Goal: Transaction & Acquisition: Purchase product/service

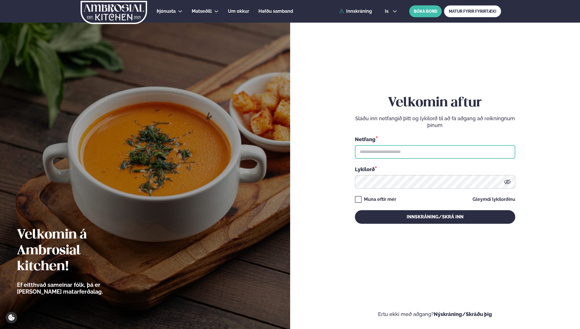
click at [387, 153] on input "text" at bounding box center [435, 152] width 160 height 14
type input "**********"
click at [355, 210] on button "Innskráning/Skrá inn" at bounding box center [435, 217] width 160 height 14
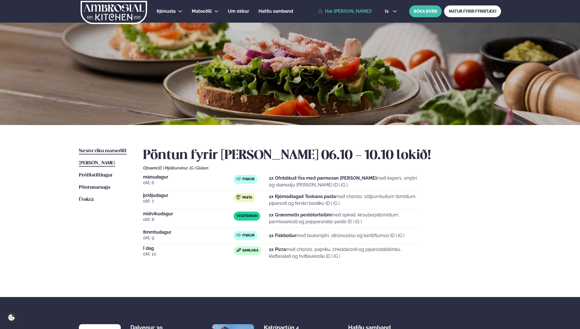
click at [122, 150] on span "Næstu viku matseðill" at bounding box center [103, 150] width 48 height 5
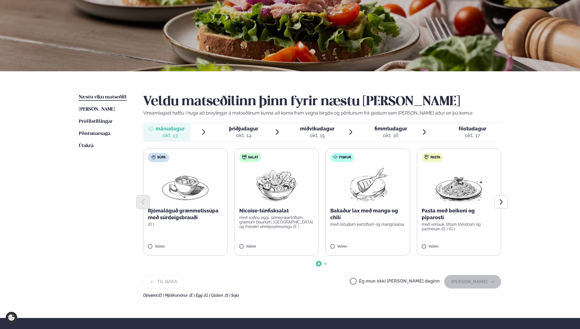
scroll to position [60, 0]
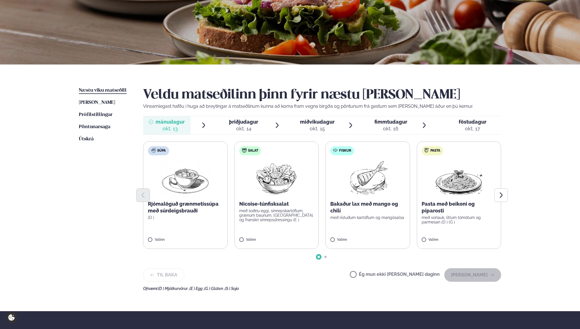
click at [385, 209] on p "Bakaður lax með mango og chilí" at bounding box center [367, 207] width 75 height 14
click at [375, 179] on img at bounding box center [367, 178] width 50 height 36
click at [477, 273] on button "[PERSON_NAME]" at bounding box center [472, 275] width 57 height 14
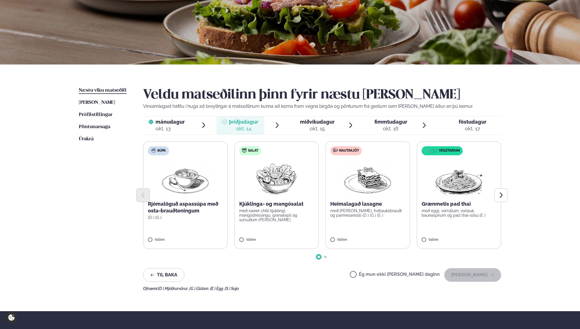
click at [361, 215] on p "með [PERSON_NAME], hvítlauksbrauði og parmesanosti (D ) (G ) (E )" at bounding box center [367, 212] width 75 height 9
click at [474, 261] on div "Veldu matseðilinn þinn fyrir næstu [PERSON_NAME] Vinsamlegast hafðu í huga að b…" at bounding box center [322, 188] width 358 height 203
click at [474, 271] on button "[PERSON_NAME]" at bounding box center [472, 275] width 57 height 14
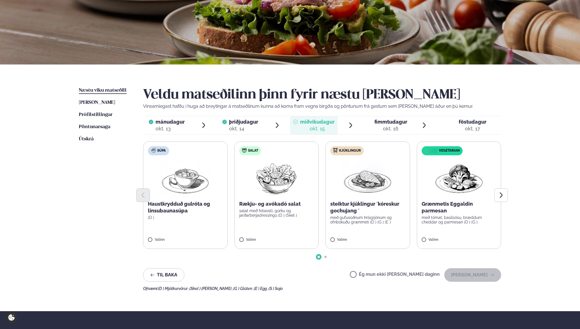
click at [345, 210] on p "steiktur kjúklingur ´kóreskur gochujang ´" at bounding box center [367, 207] width 75 height 14
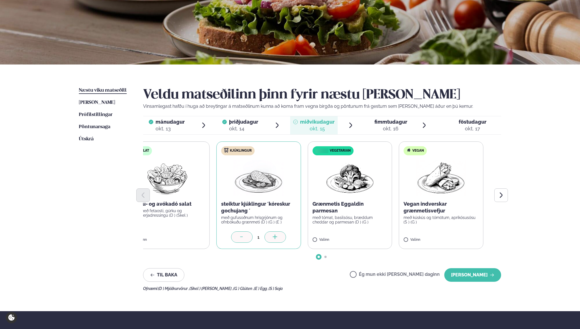
click at [238, 226] on label "Kjúklingur steiktur kjúklingur ´kóreskur gochujang ´ með gufusoðnum hrísgrjónum…" at bounding box center [258, 194] width 84 height 107
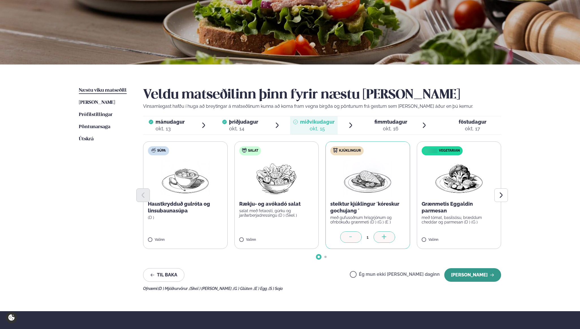
click at [489, 273] on button "[PERSON_NAME]" at bounding box center [472, 275] width 57 height 14
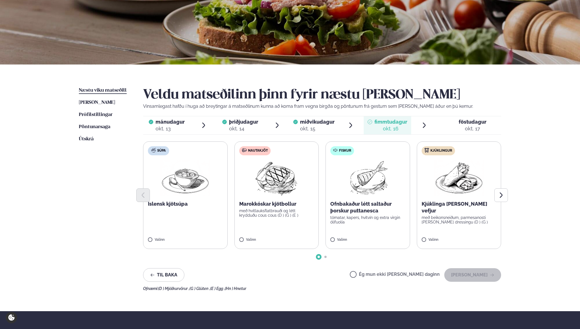
click at [286, 217] on label "Nautakjöt Marokkóskar kjötbollur með hvítlauksflatbrauði og létt krydduðu cous …" at bounding box center [276, 194] width 84 height 107
click at [480, 277] on button "[PERSON_NAME]" at bounding box center [472, 275] width 57 height 14
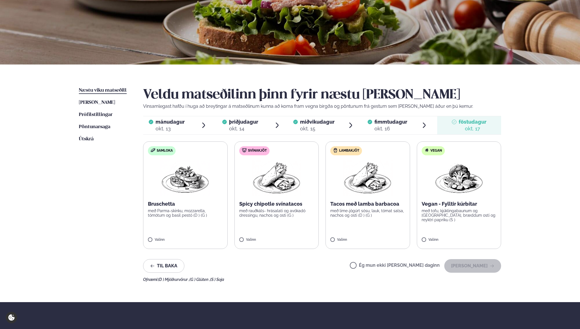
click at [286, 220] on label "Svínakjöt Spicy chipotle svínatacos með rauðkáls- hrásalati og avókadó dressing…" at bounding box center [276, 194] width 84 height 107
click at [489, 265] on button "[PERSON_NAME]" at bounding box center [472, 266] width 57 height 14
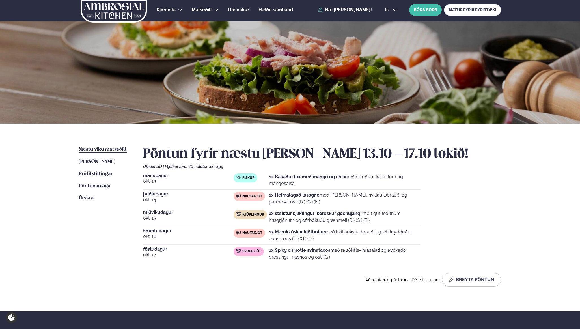
scroll to position [0, 0]
